Goal: Task Accomplishment & Management: Use online tool/utility

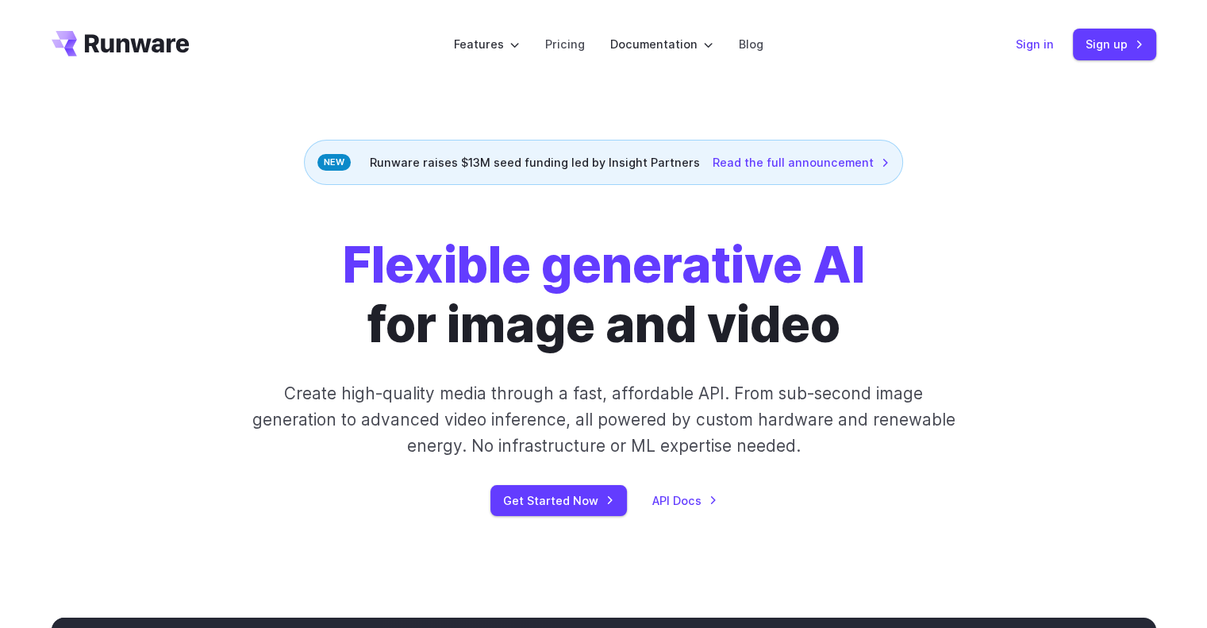
click at [1035, 48] on link "Sign in" at bounding box center [1035, 44] width 38 height 18
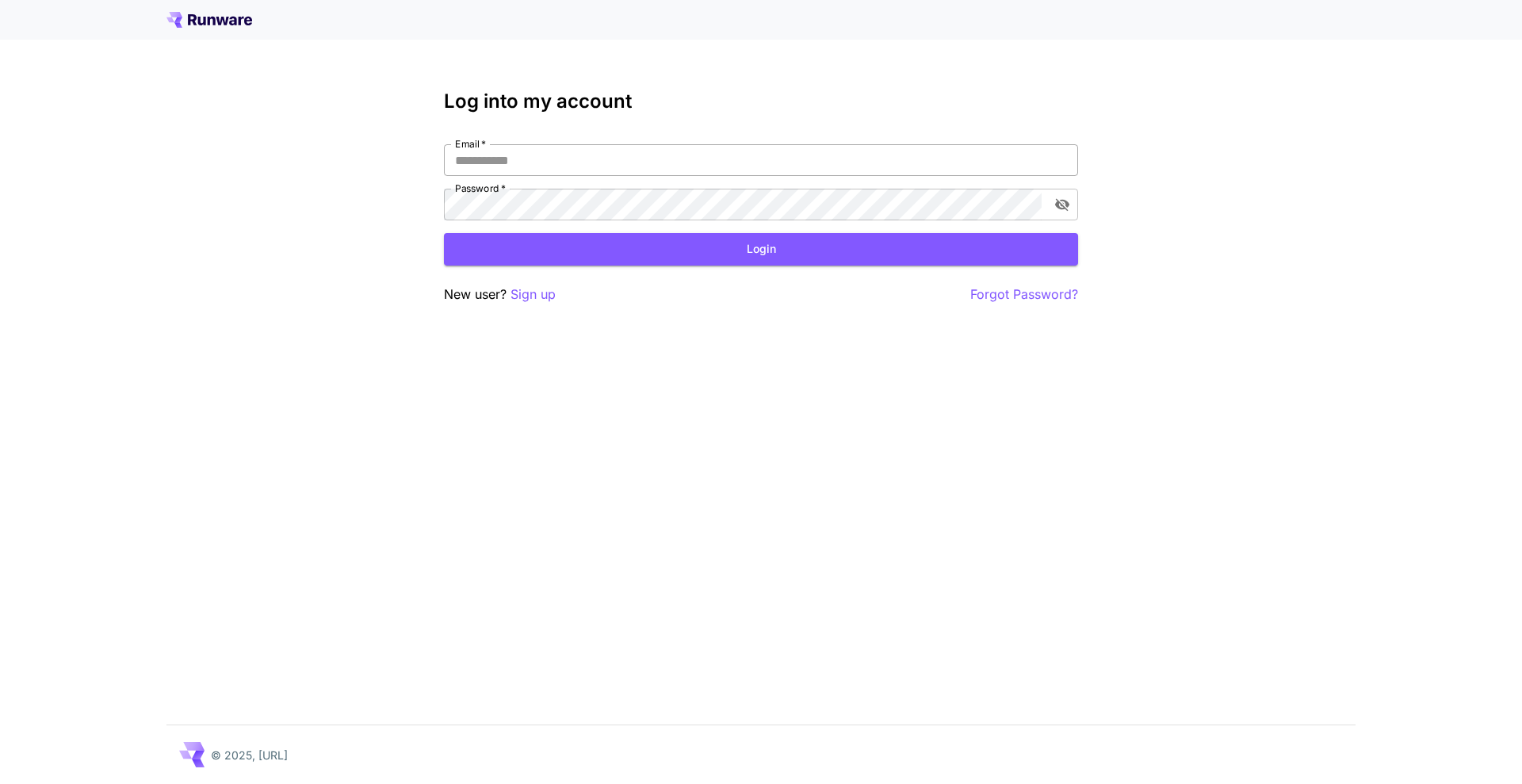
click at [575, 151] on input "Email   *" at bounding box center [761, 160] width 635 height 32
type input "**********"
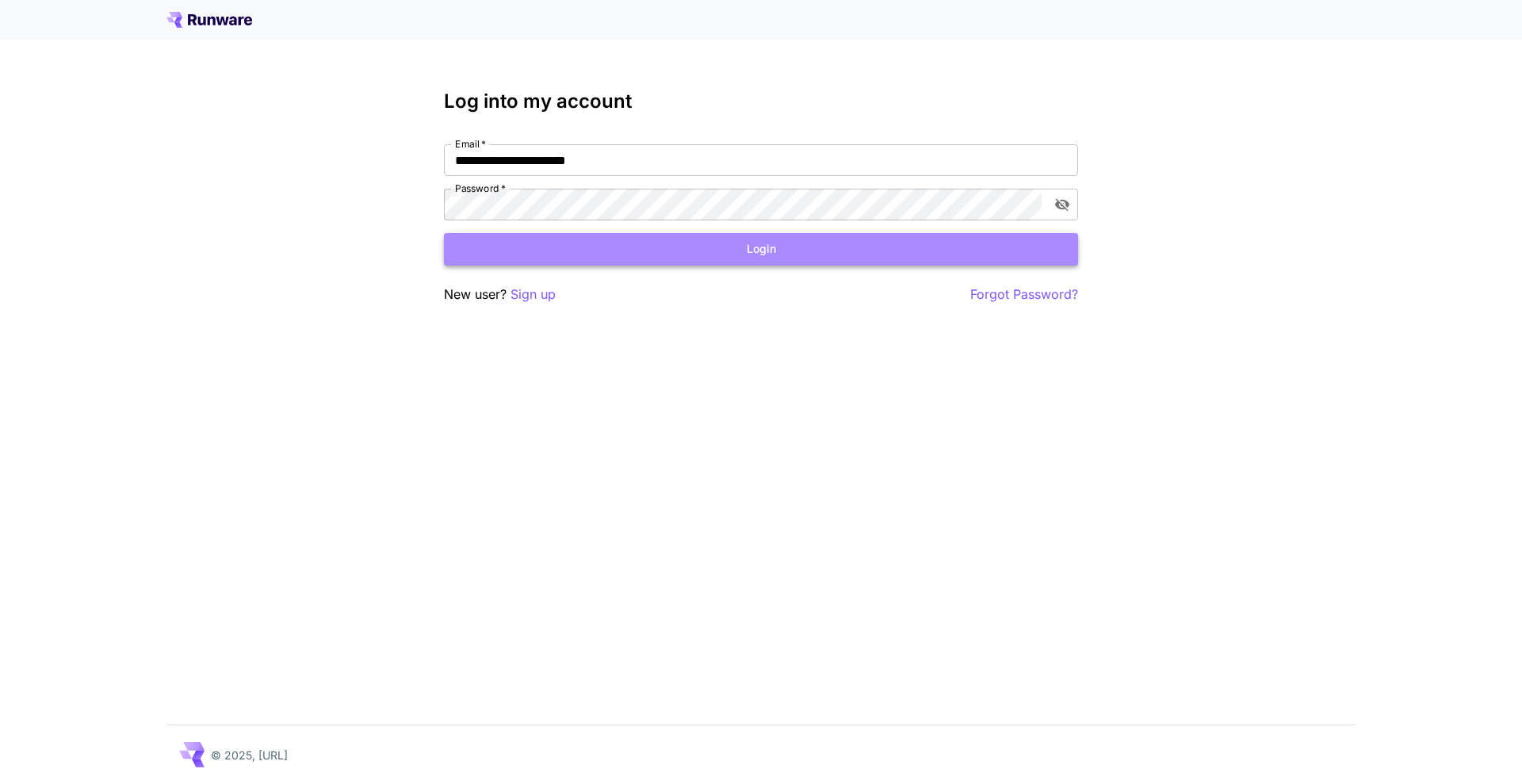
click at [826, 259] on button "Login" at bounding box center [761, 249] width 635 height 33
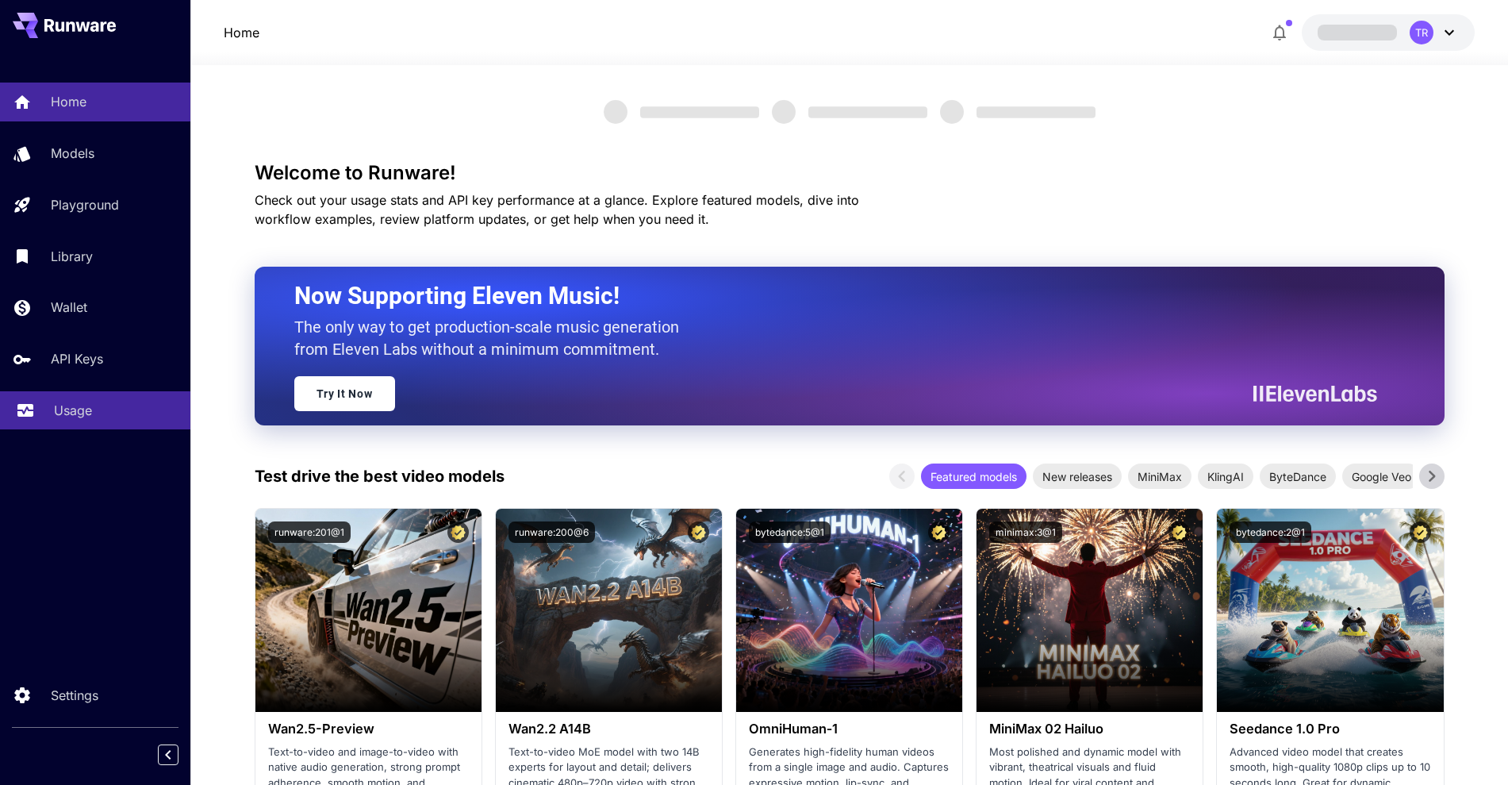
click at [92, 405] on div "Usage" at bounding box center [116, 410] width 124 height 19
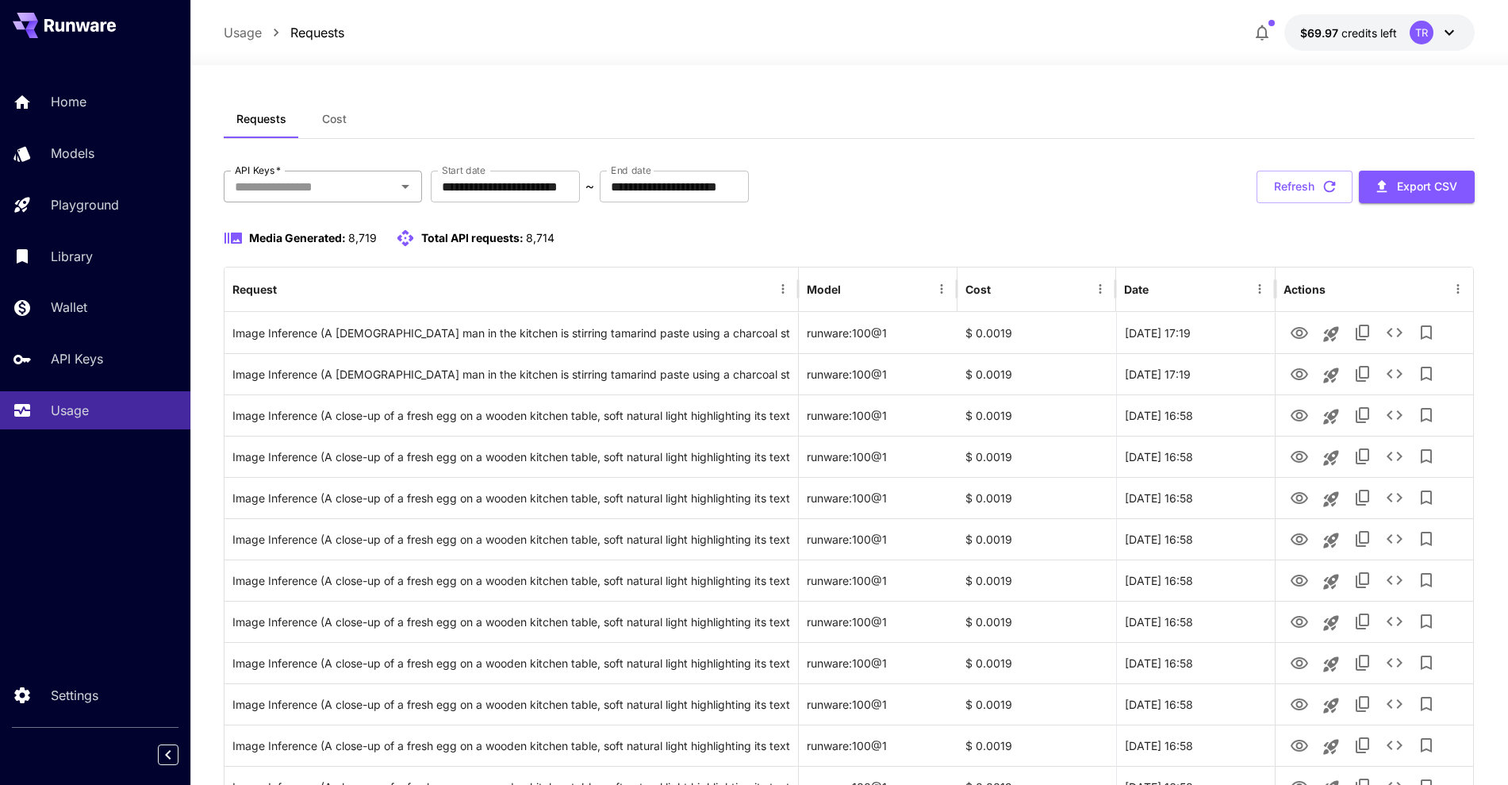
click at [338, 180] on input "API Keys   *" at bounding box center [309, 186] width 163 height 22
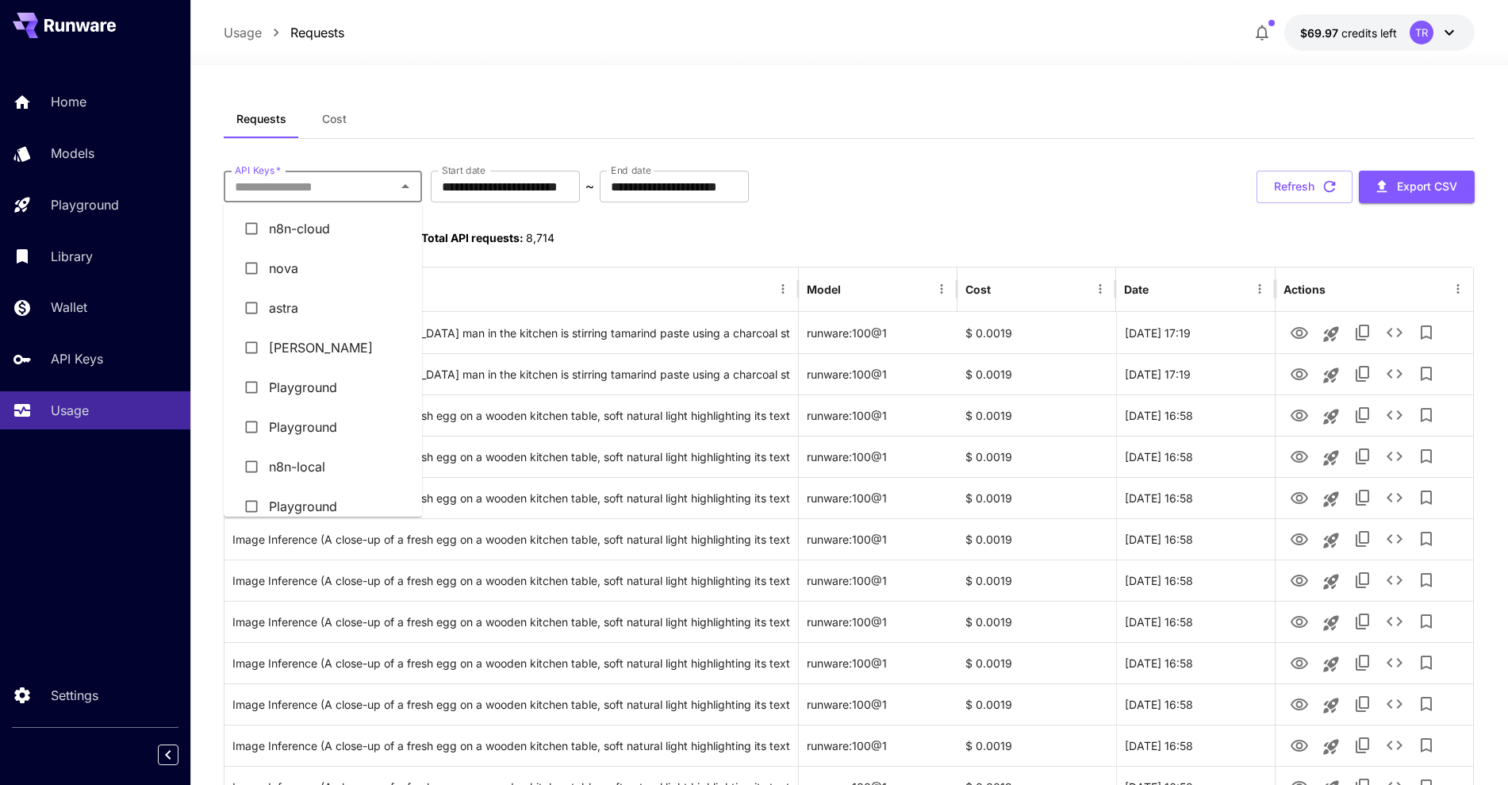
click at [315, 300] on li "astra" at bounding box center [323, 308] width 198 height 40
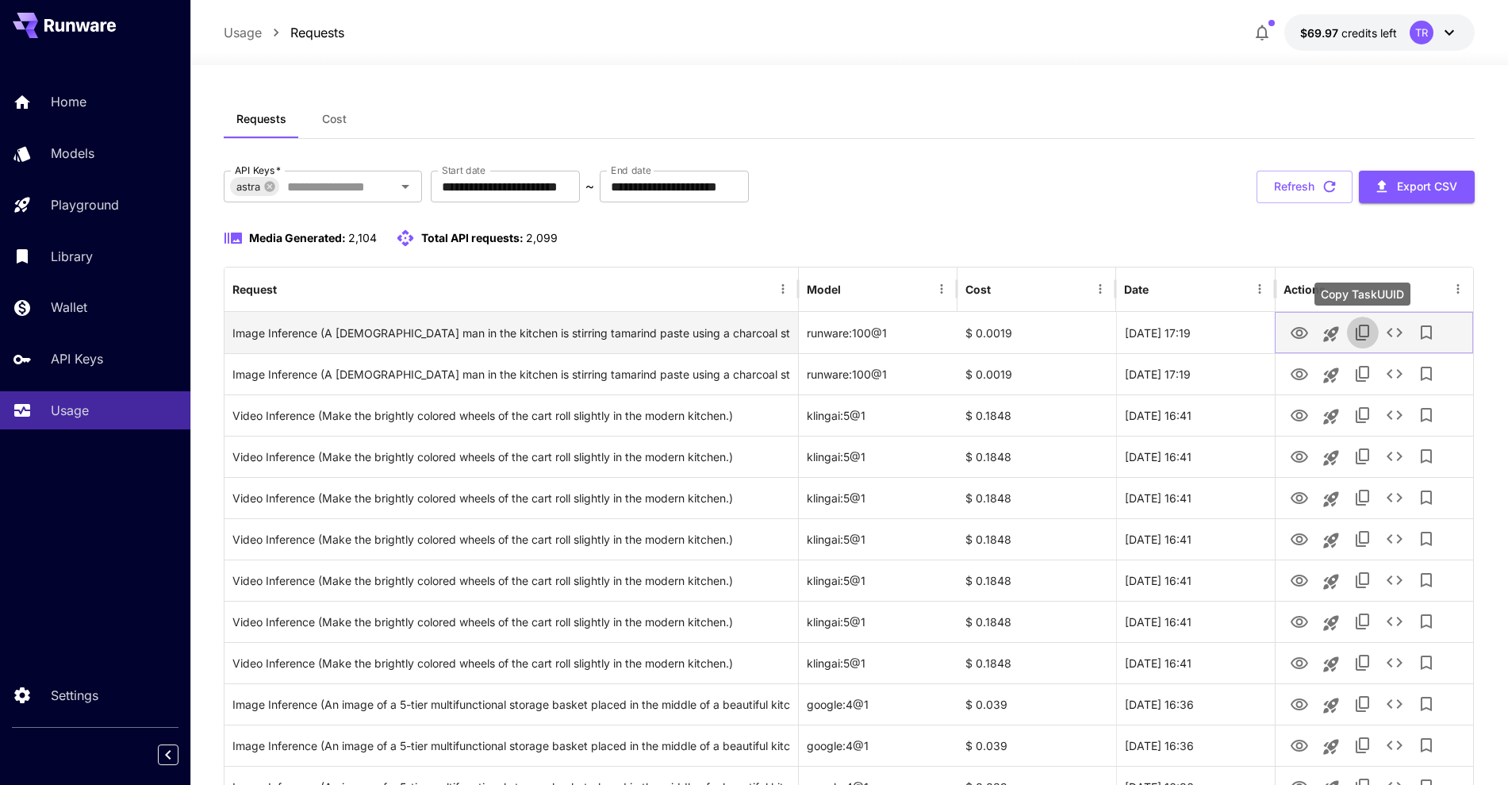
click at [1360, 332] on icon "Copy TaskUUID" at bounding box center [1362, 332] width 13 height 16
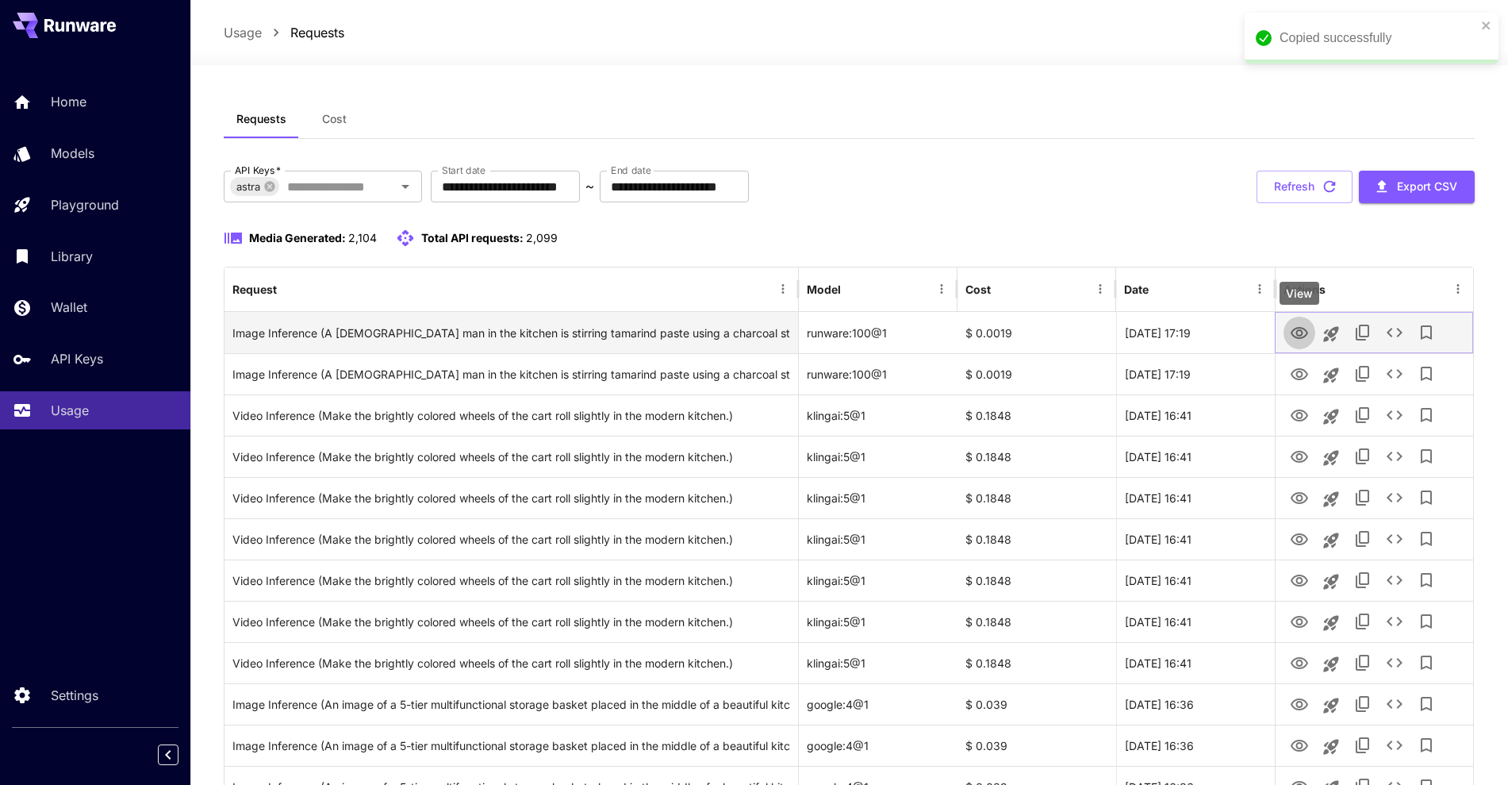
click at [1303, 327] on icon "View" at bounding box center [1299, 333] width 17 height 12
click at [1424, 332] on icon "Add to library" at bounding box center [1426, 332] width 19 height 19
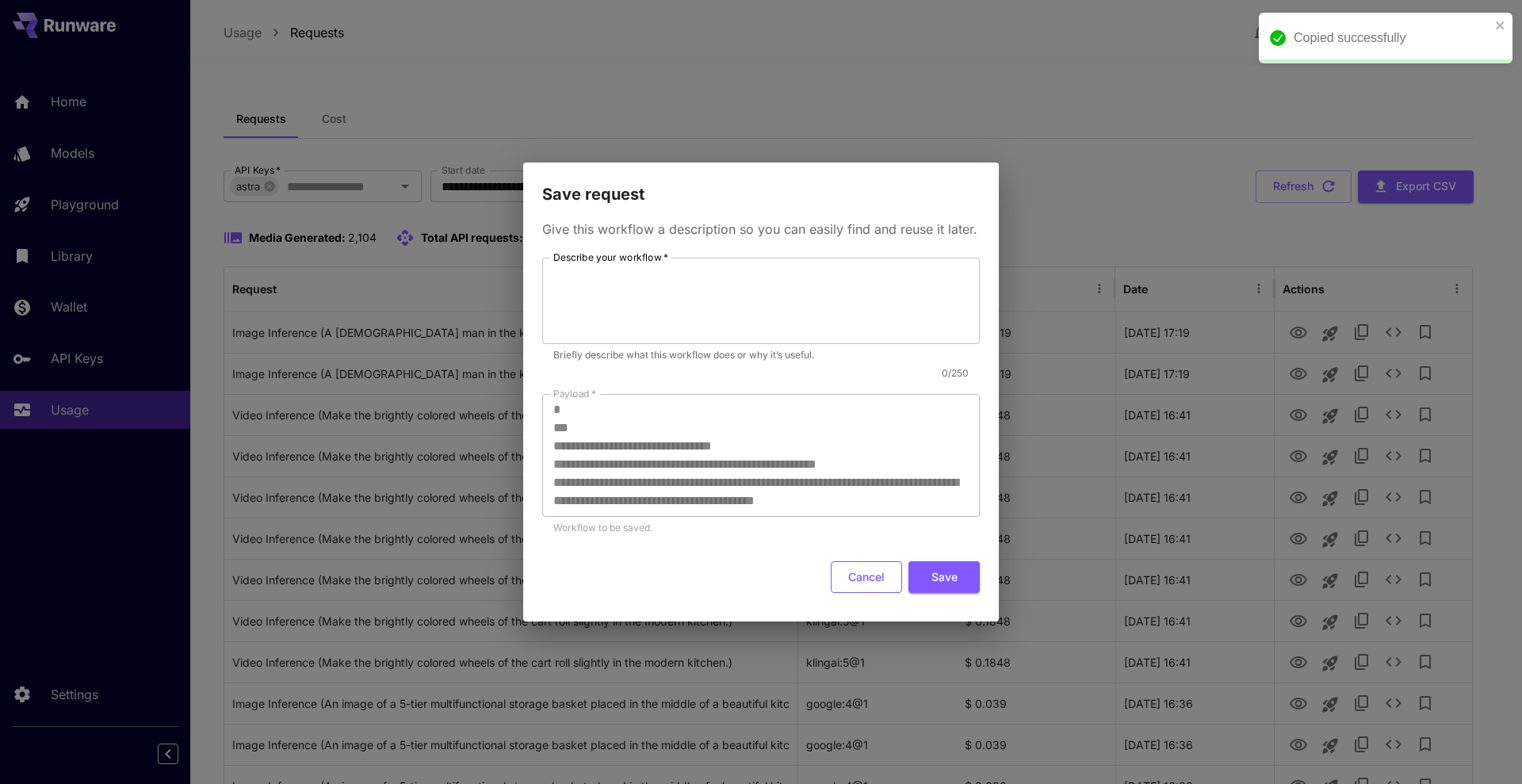
click at [892, 573] on button "Cancel" at bounding box center [865, 577] width 71 height 33
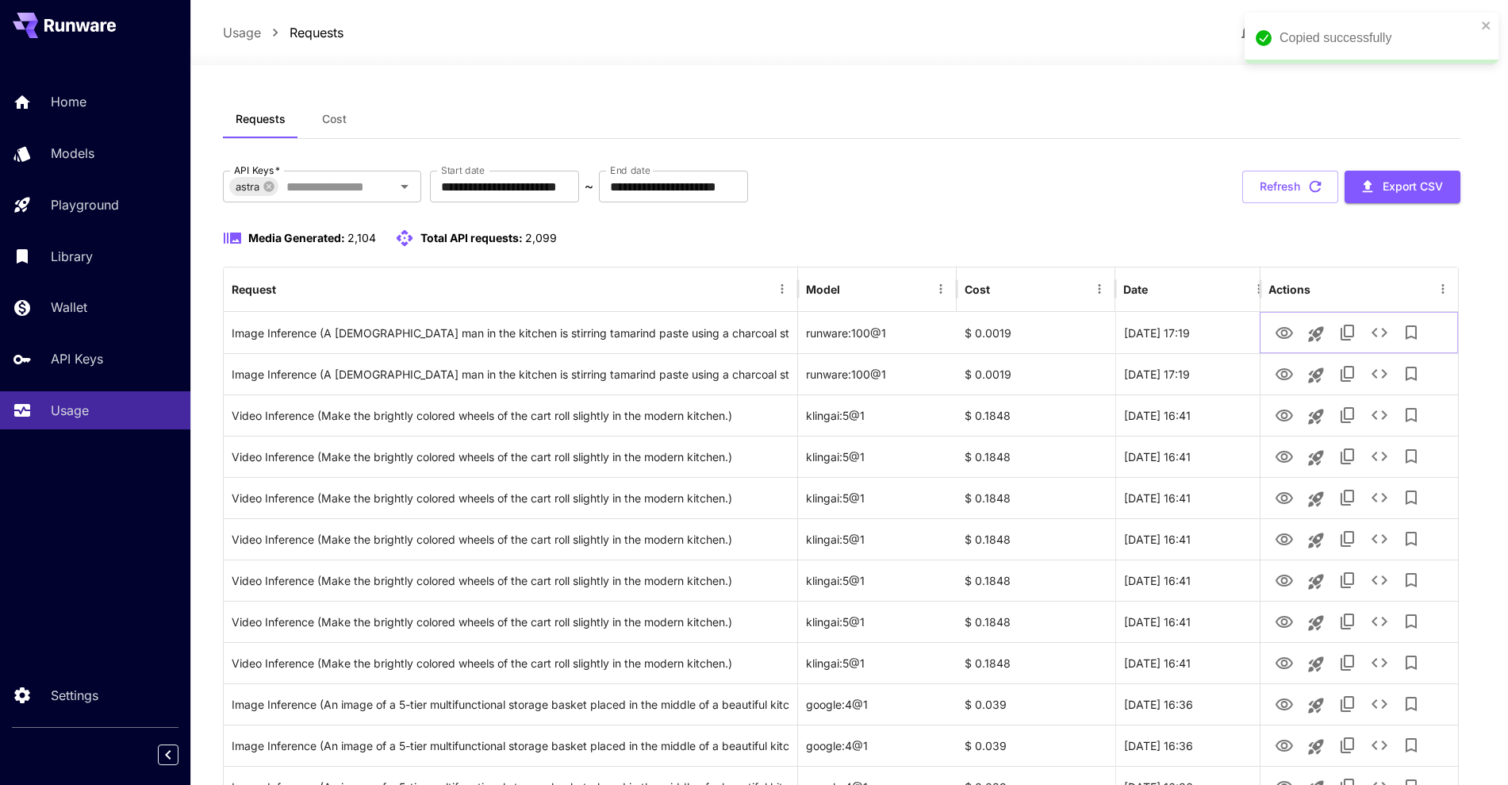
click at [1389, 332] on icon "See details" at bounding box center [1379, 332] width 19 height 19
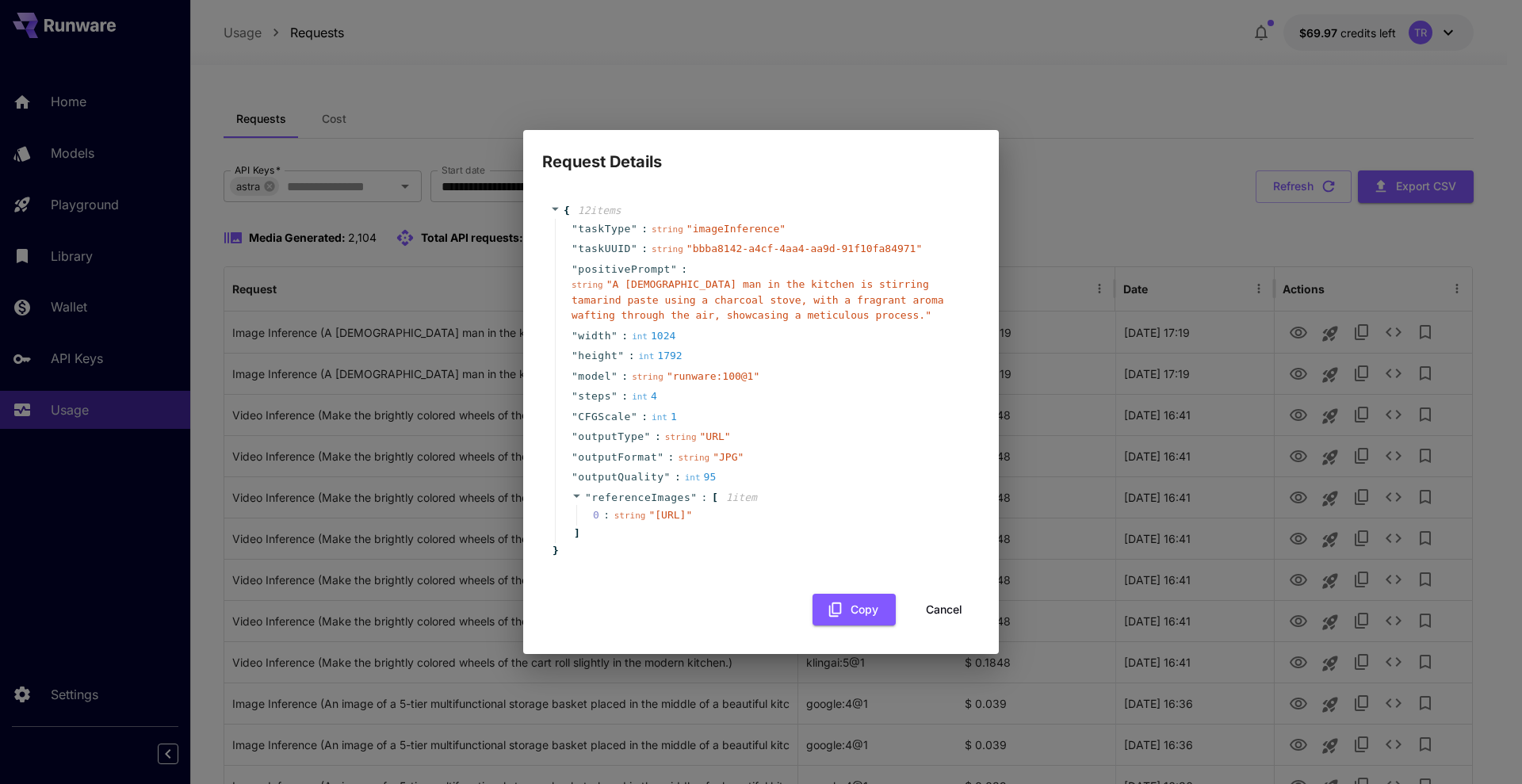
click at [928, 621] on button "Cancel" at bounding box center [943, 609] width 71 height 33
